Goal: Leave review/rating

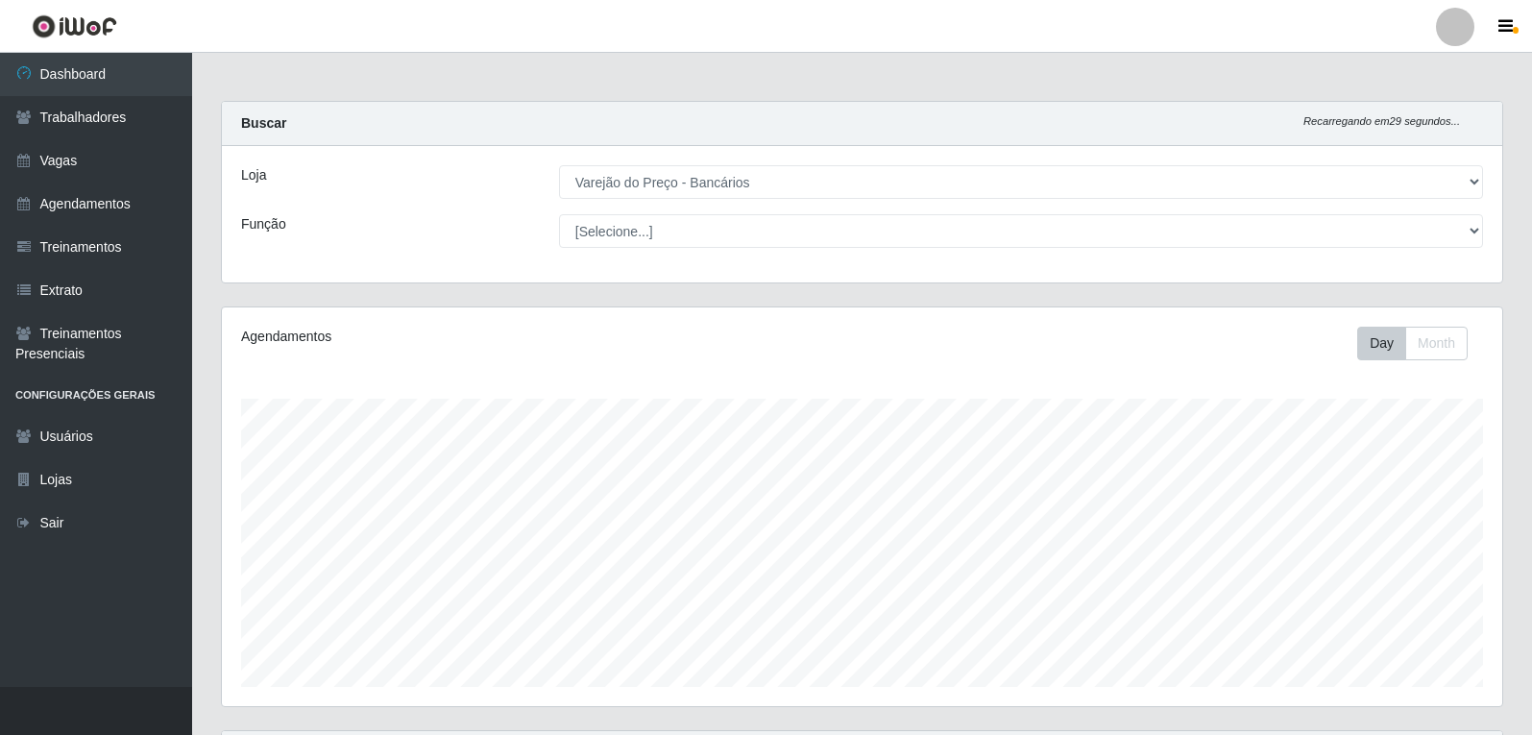
select select "157"
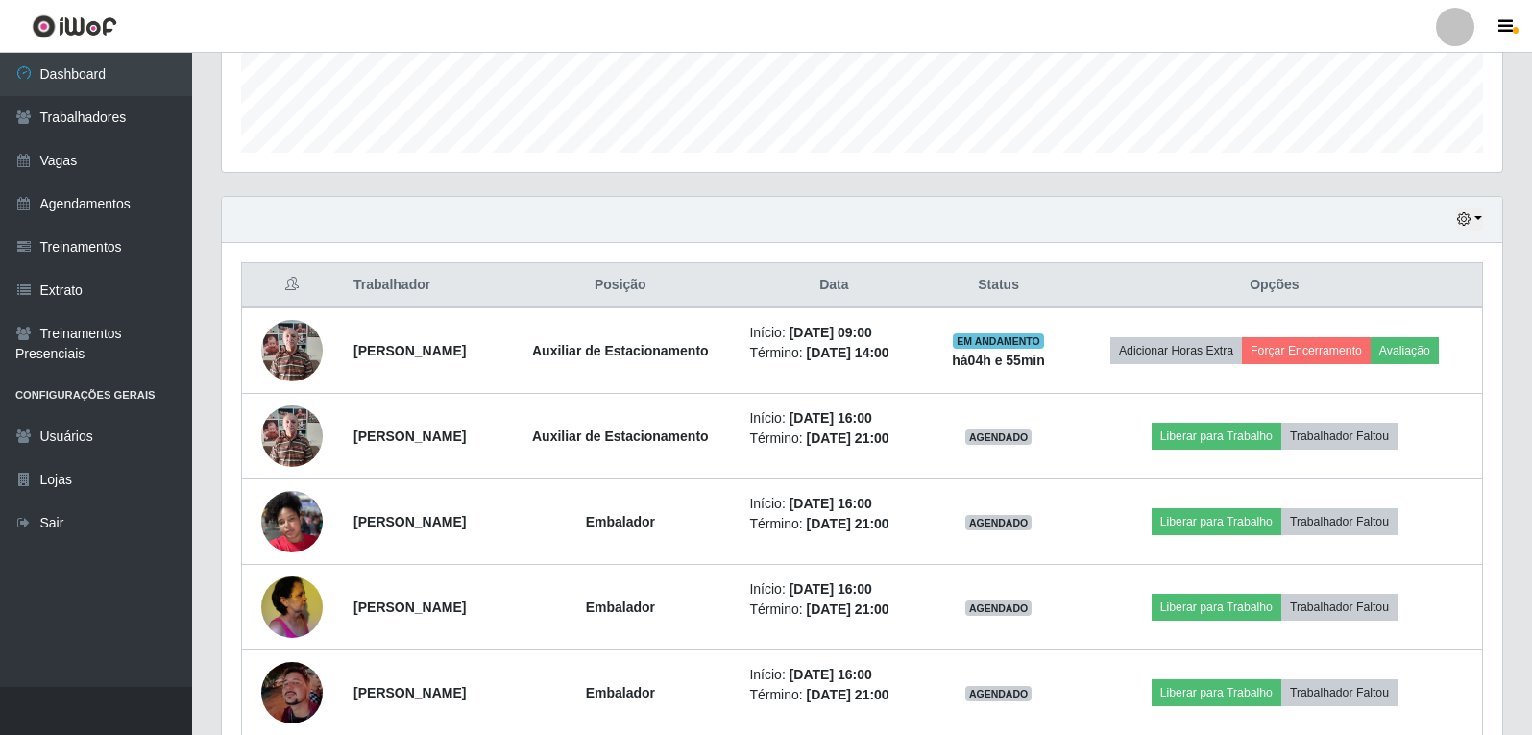
scroll to position [576, 0]
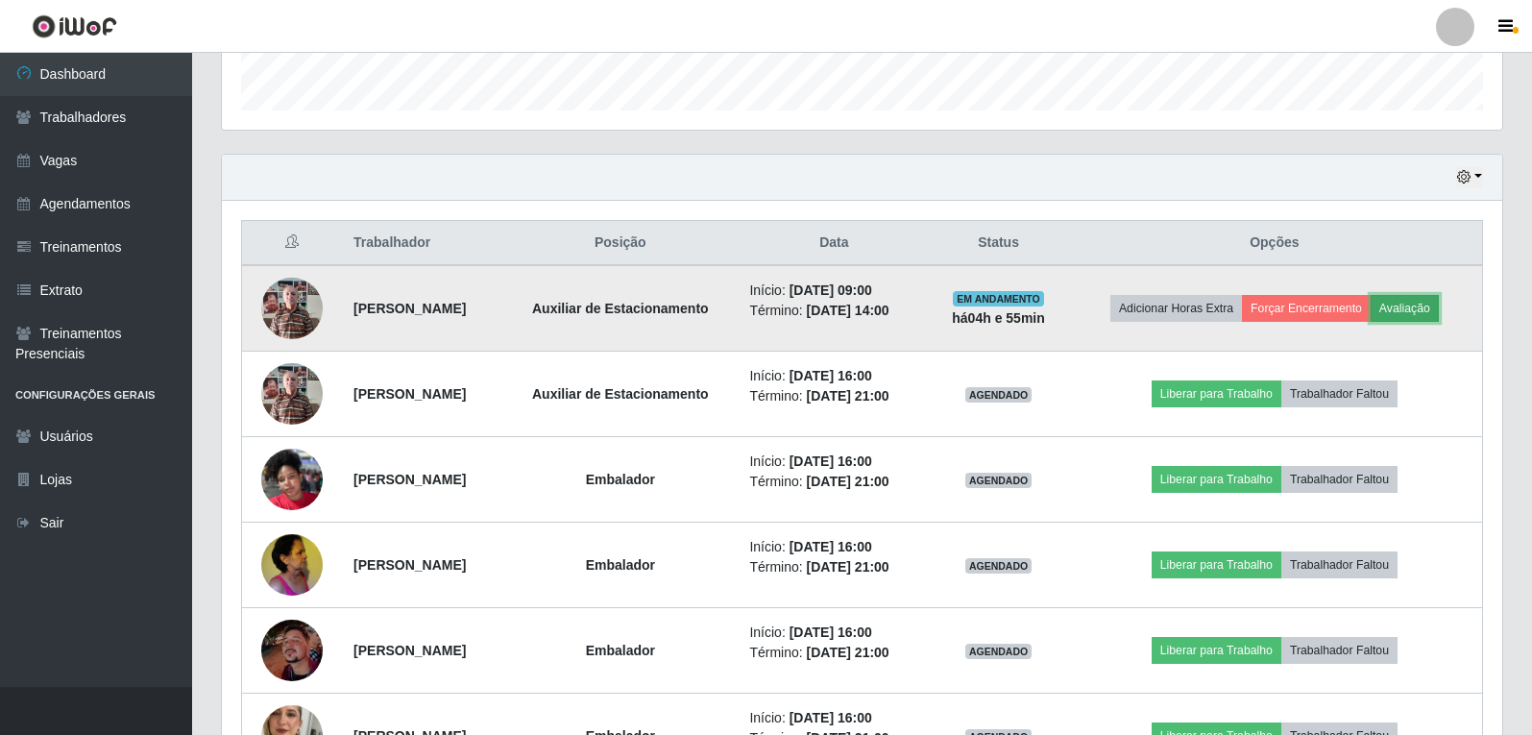
click at [1428, 318] on button "Avaliação" at bounding box center [1404, 308] width 68 height 27
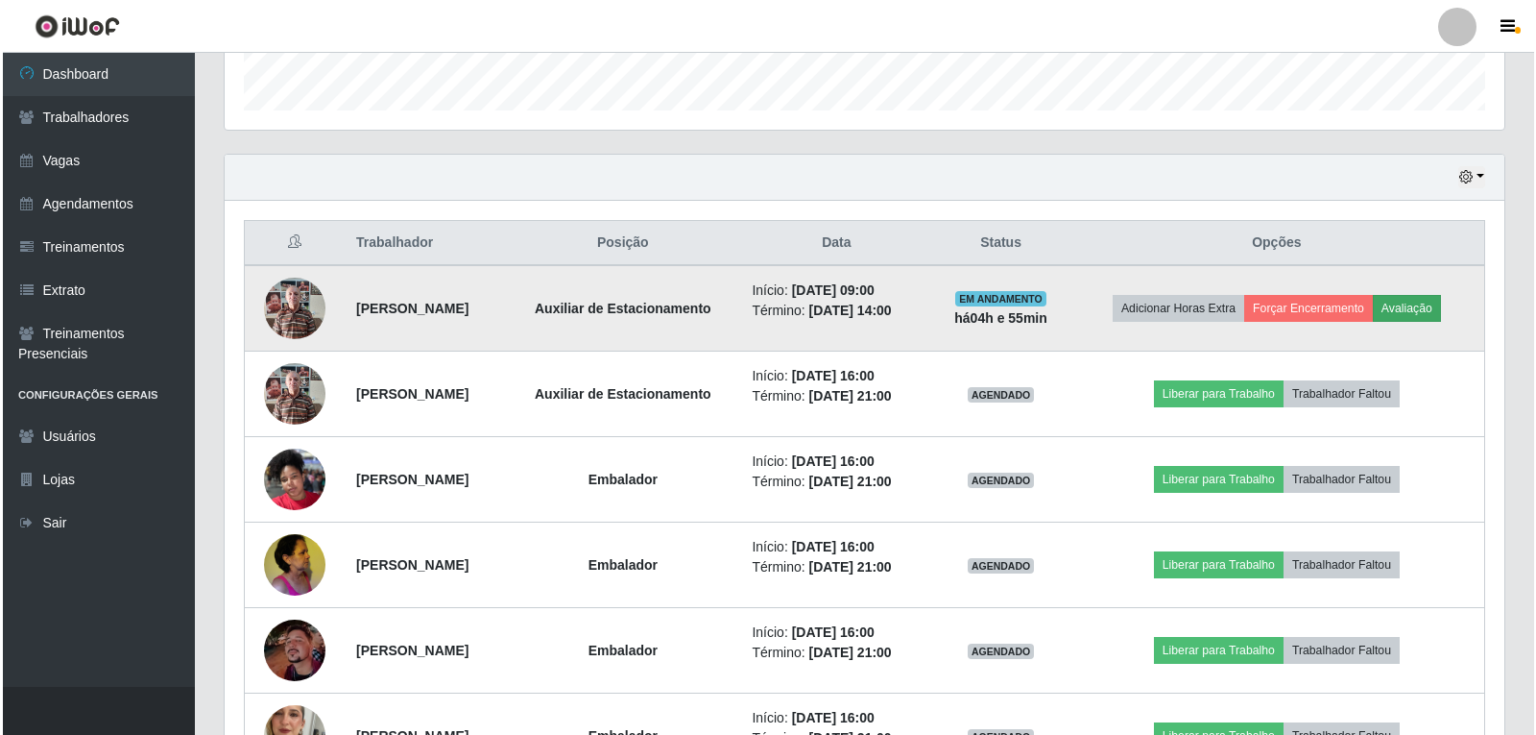
scroll to position [398, 1270]
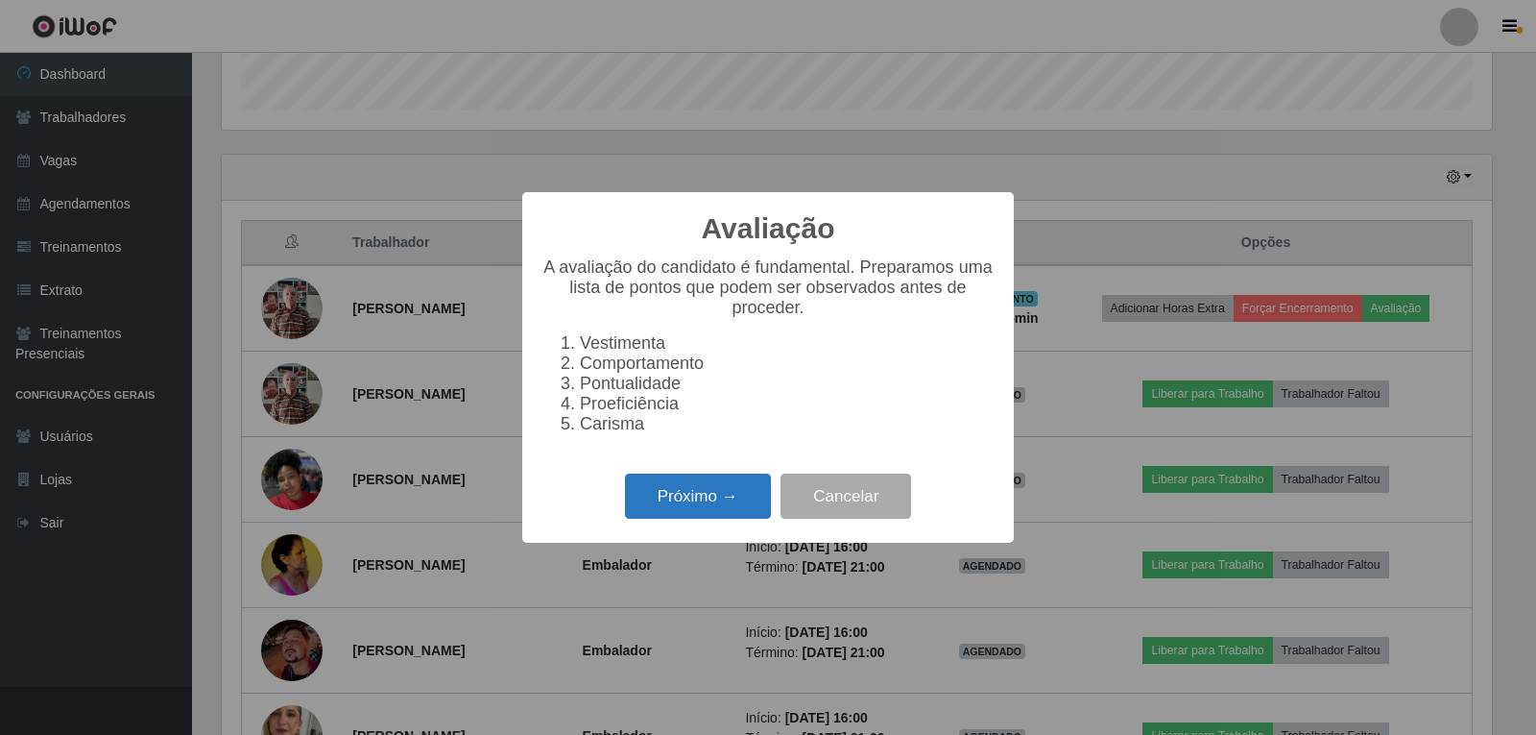
click at [679, 508] on button "Próximo →" at bounding box center [698, 495] width 146 height 45
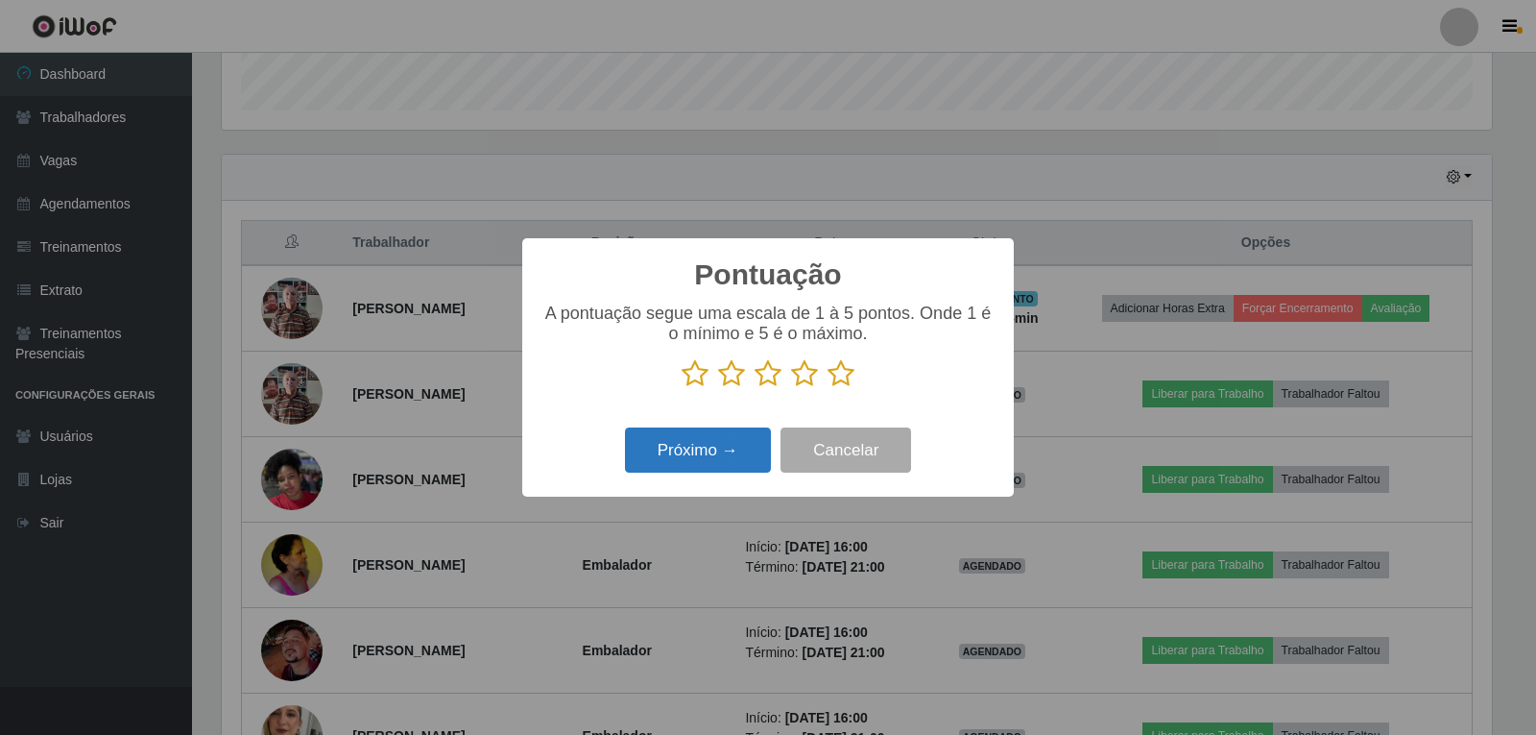
scroll to position [959833, 958961]
click at [855, 370] on p at bounding box center [768, 373] width 453 height 29
click at [850, 381] on icon at bounding box center [841, 373] width 27 height 29
click at [828, 388] on input "radio" at bounding box center [828, 388] width 0 height 0
click at [735, 449] on button "Próximo →" at bounding box center [698, 449] width 146 height 45
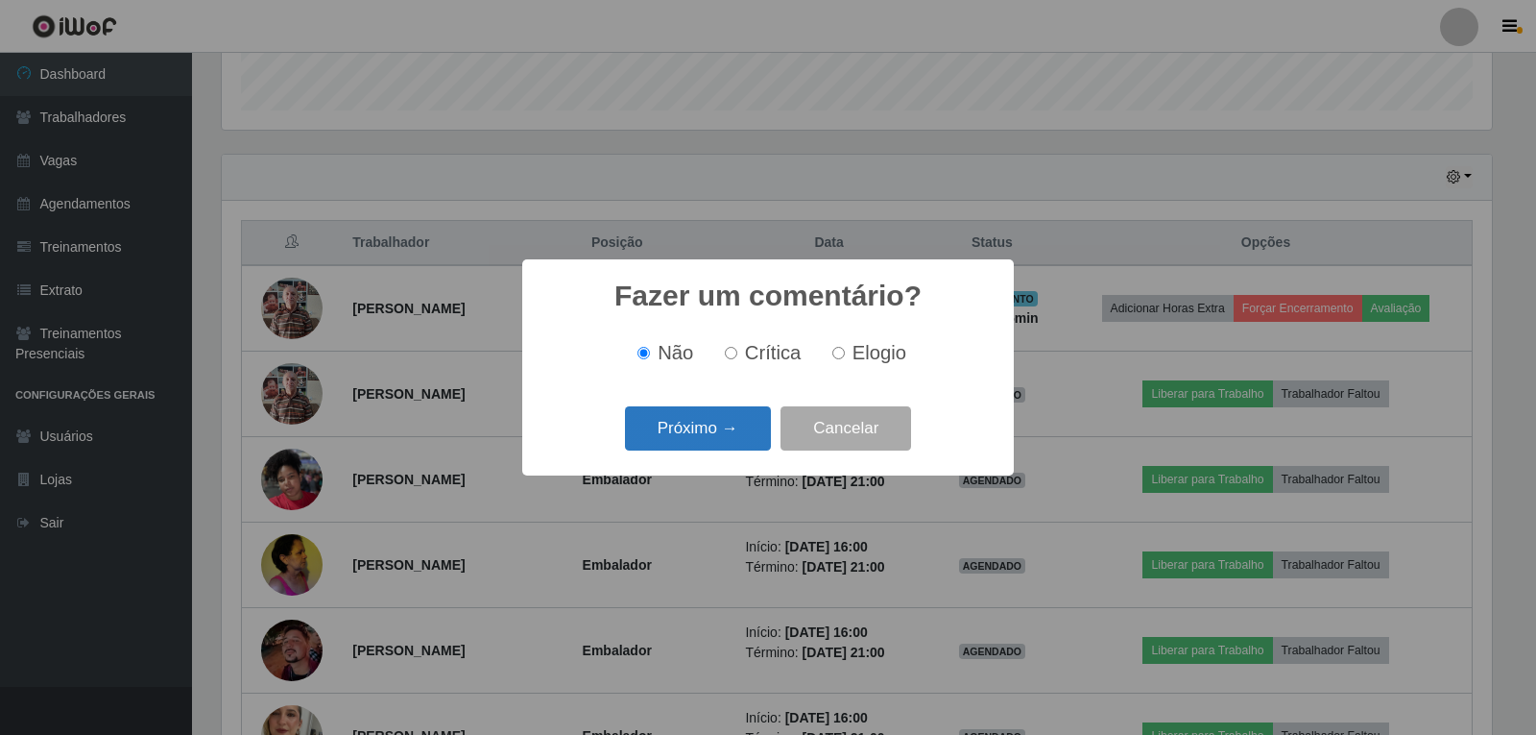
click at [735, 440] on button "Próximo →" at bounding box center [698, 428] width 146 height 45
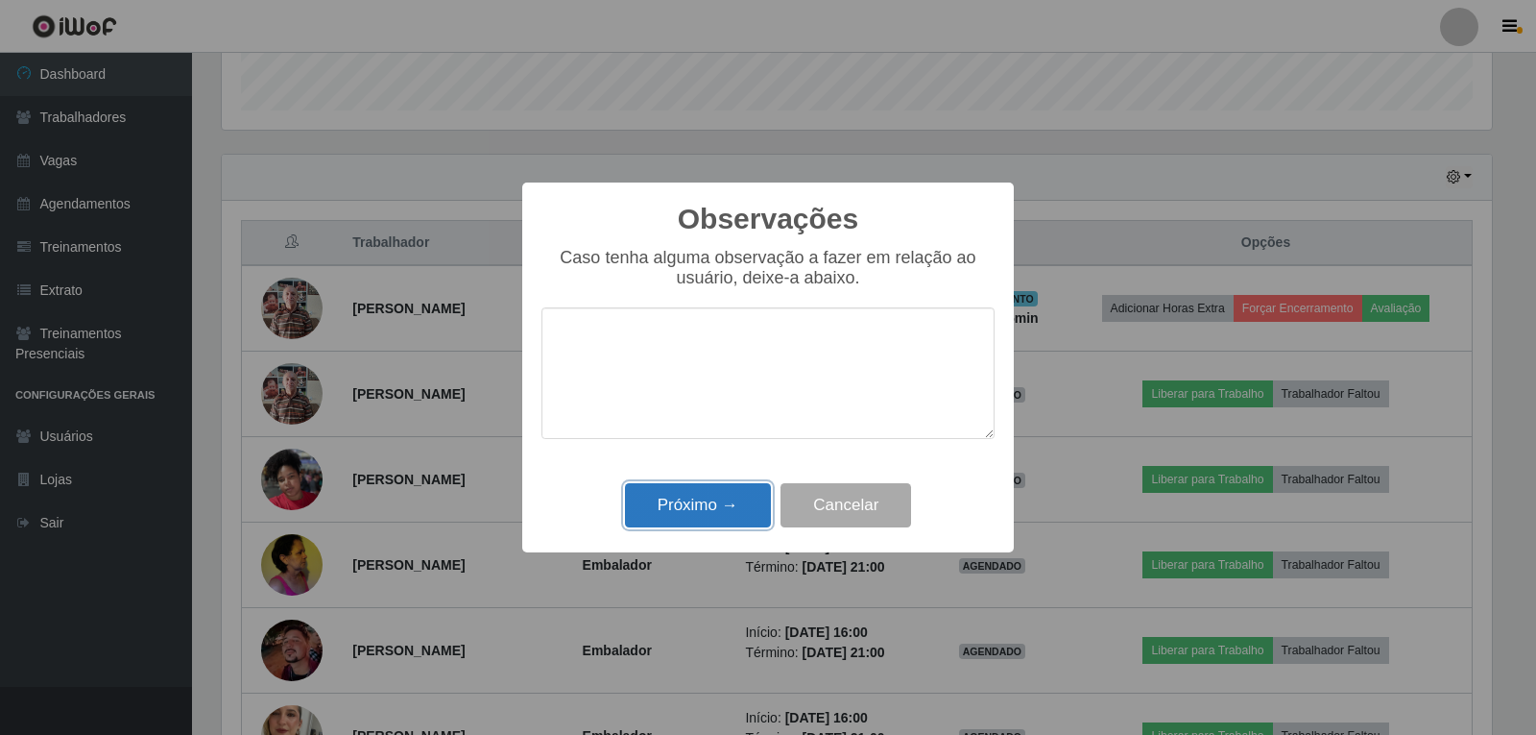
click at [727, 488] on button "Próximo →" at bounding box center [698, 505] width 146 height 45
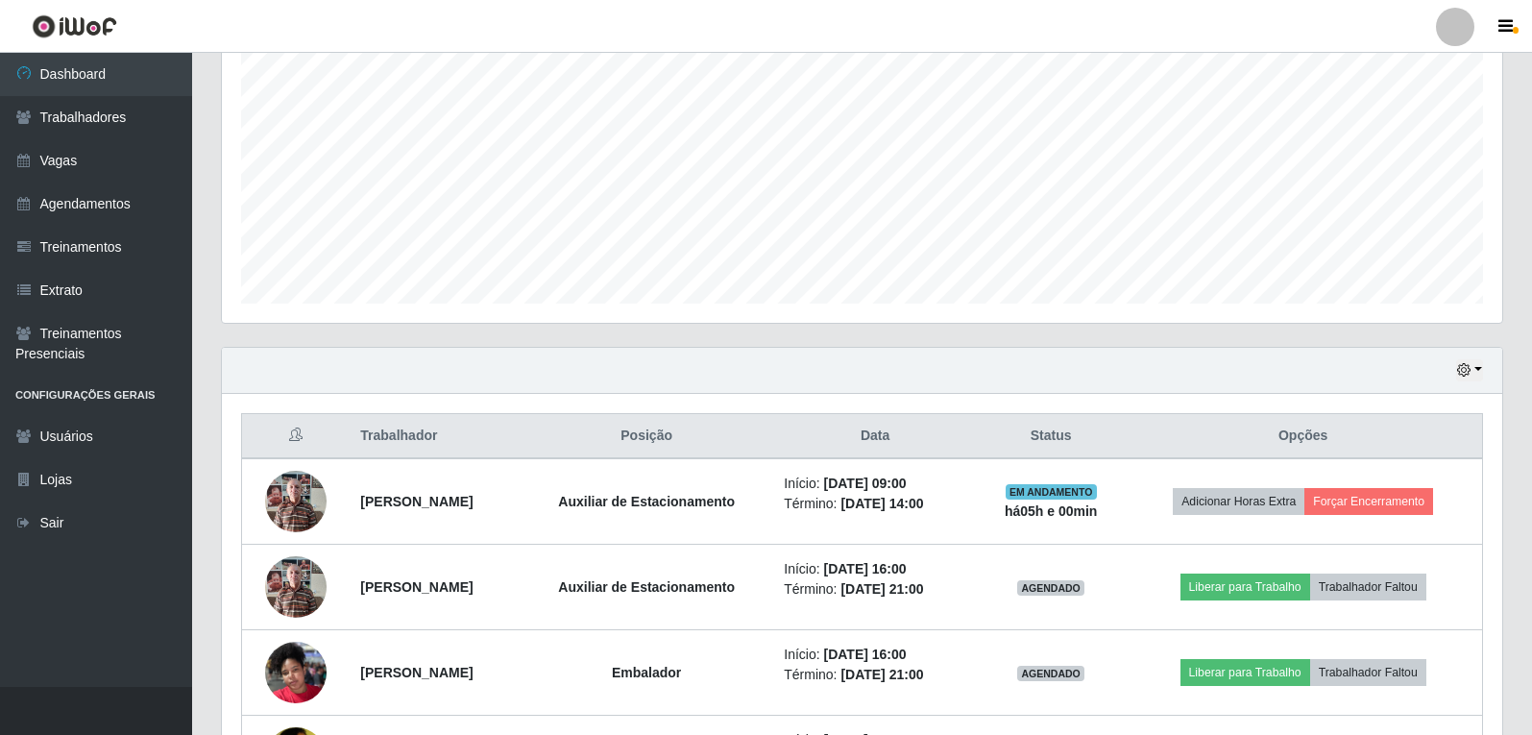
scroll to position [384, 0]
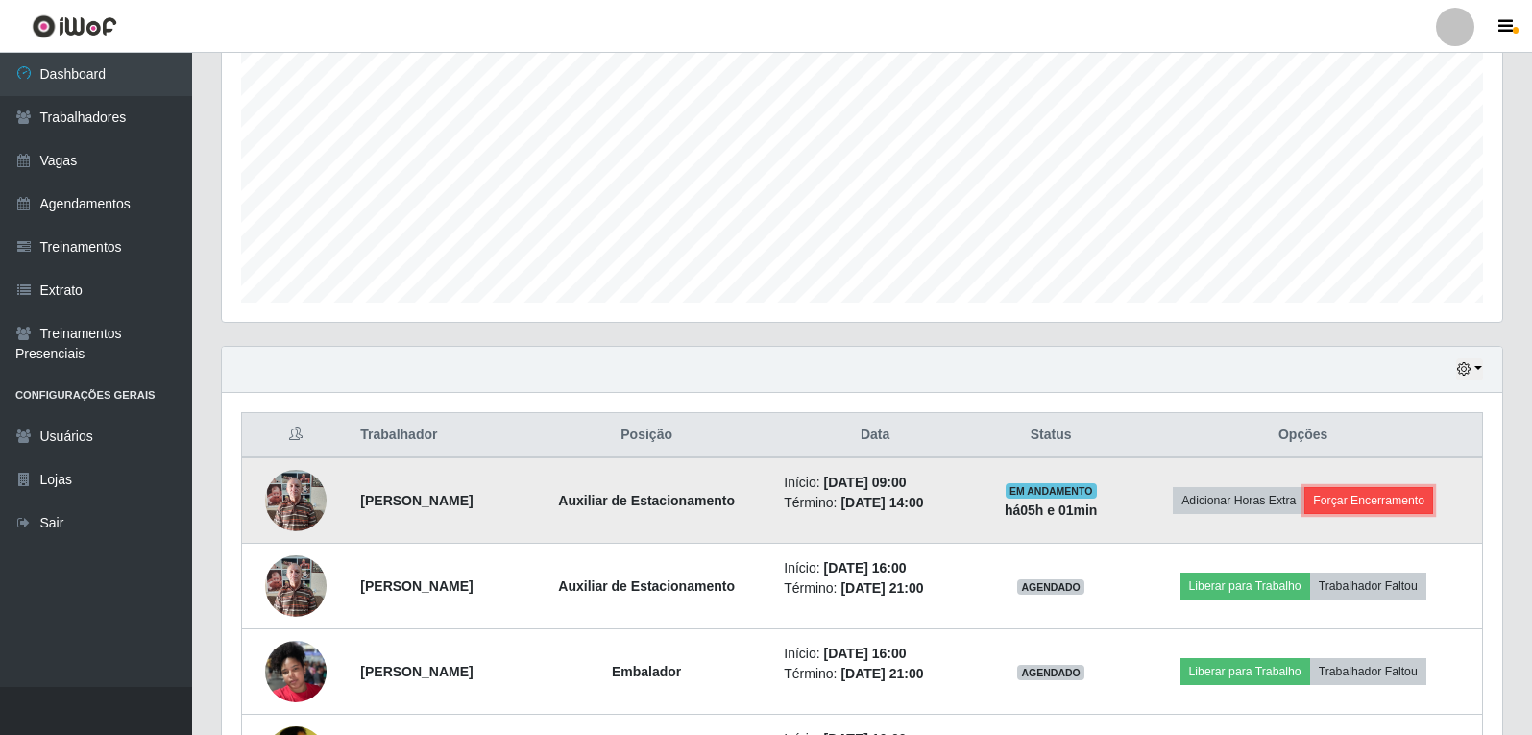
click at [1360, 507] on button "Forçar Encerramento" at bounding box center [1368, 500] width 129 height 27
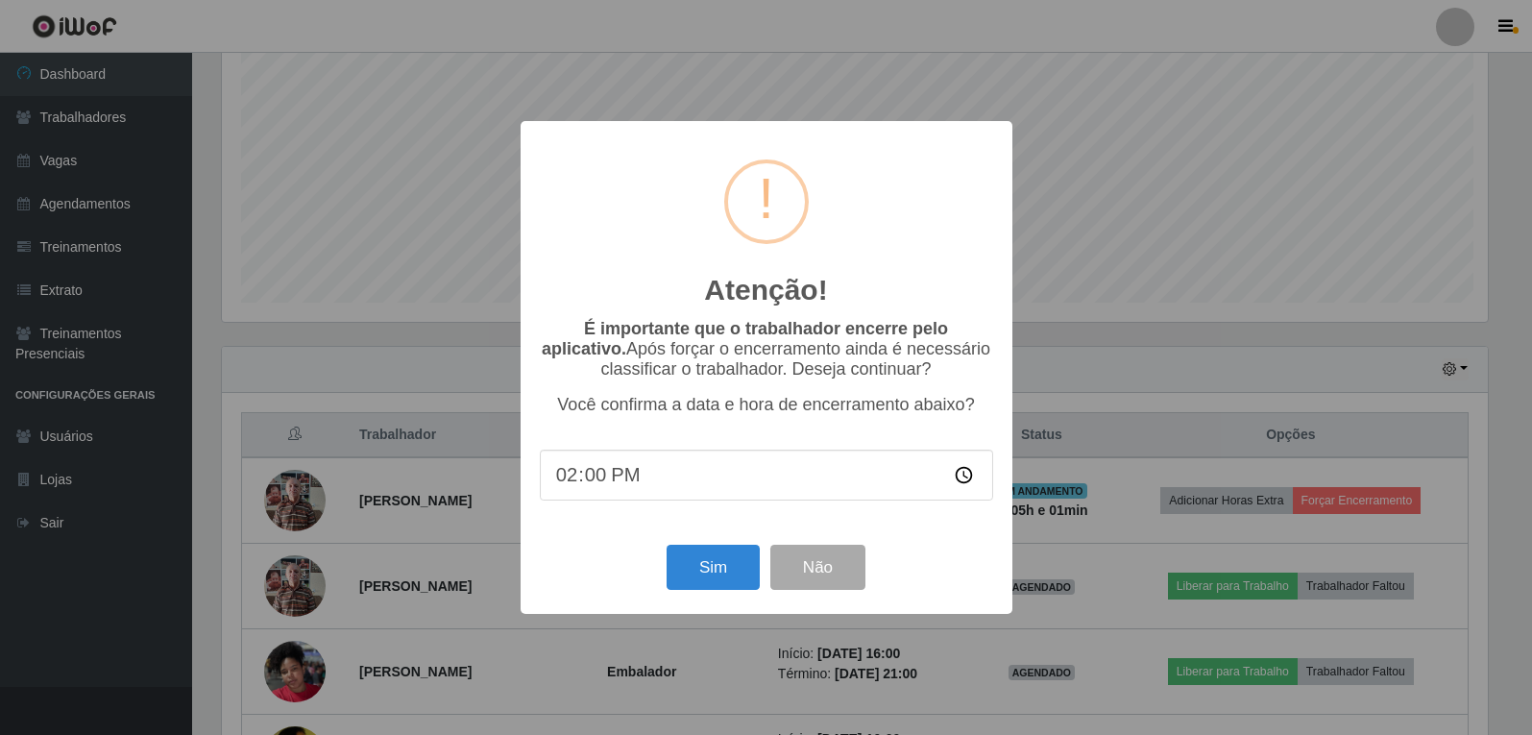
scroll to position [398, 1270]
click at [744, 557] on button "Sim" at bounding box center [714, 566] width 93 height 45
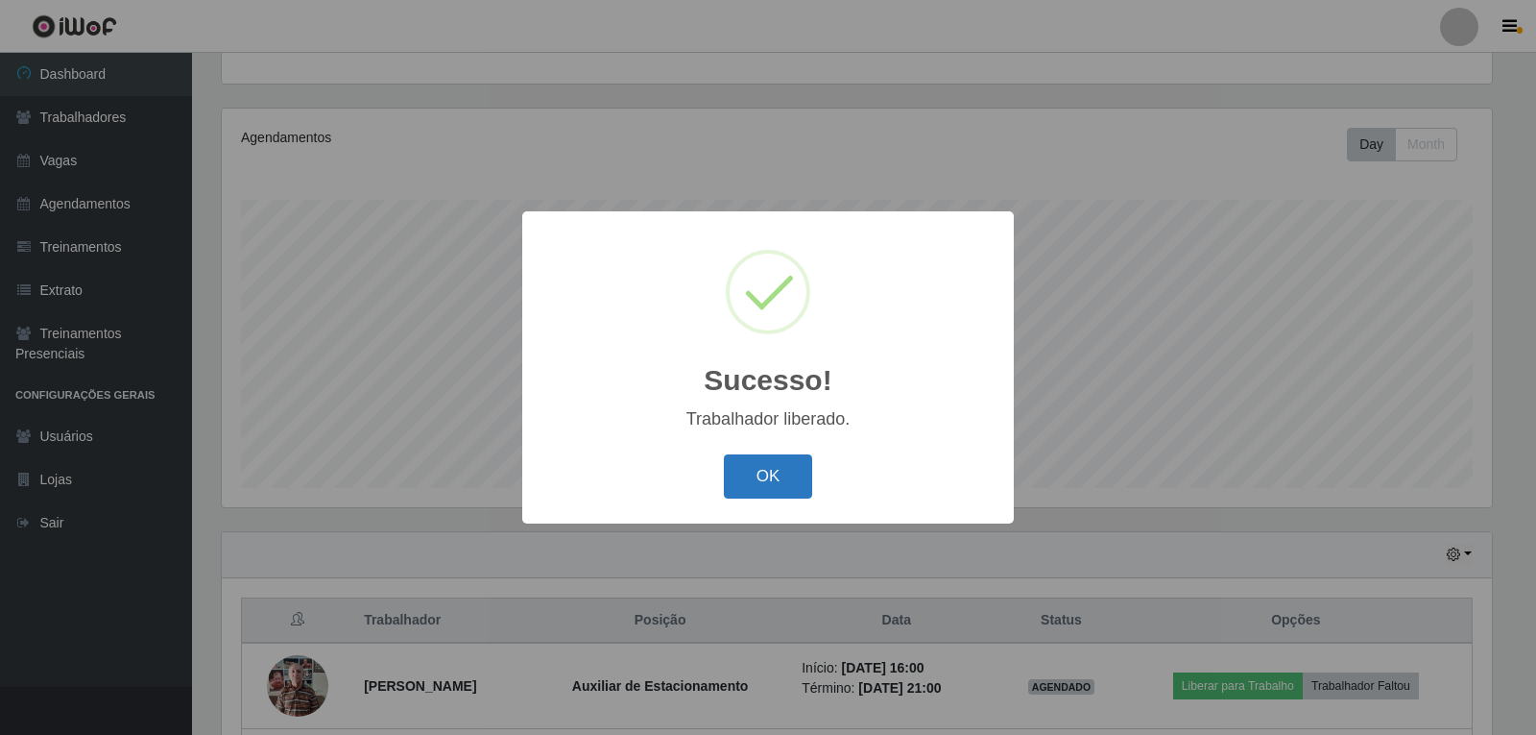
click at [750, 472] on button "OK" at bounding box center [768, 476] width 89 height 45
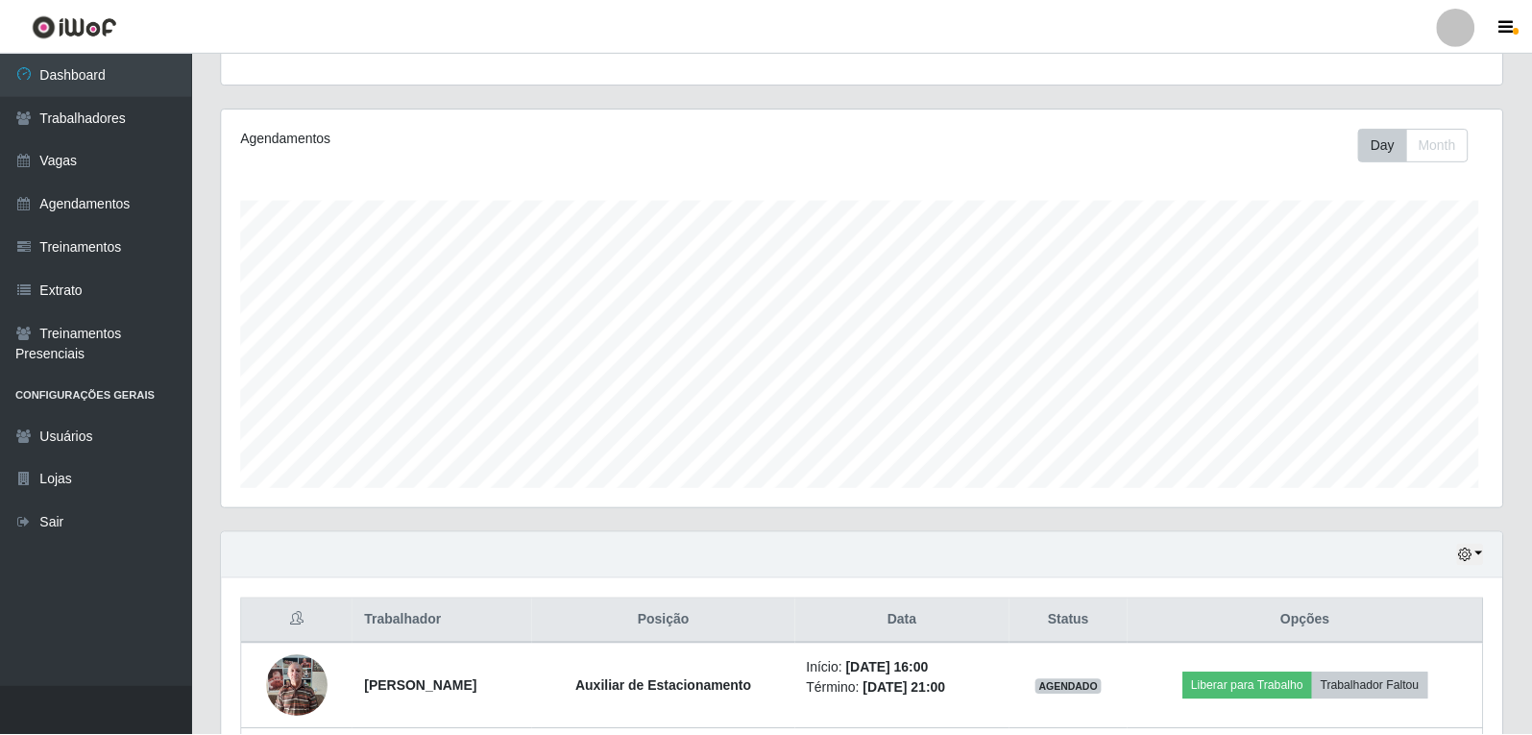
scroll to position [398, 1280]
